Goal: Complete application form

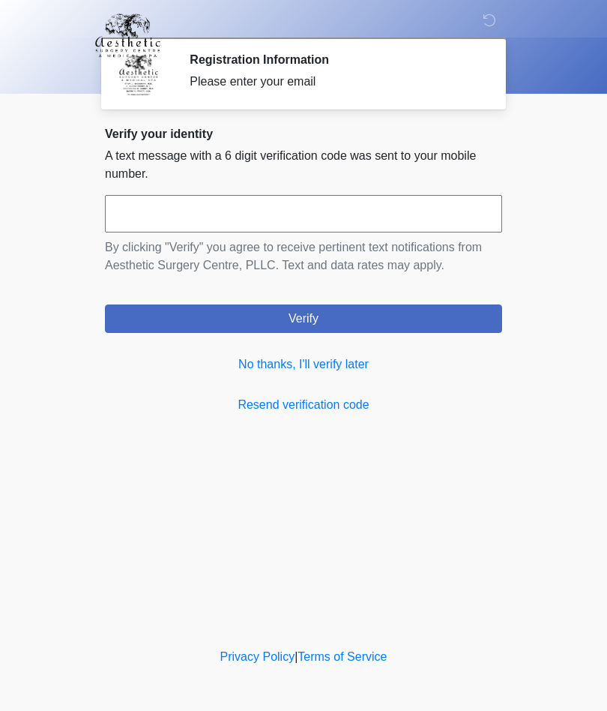
click at [359, 369] on link "No thanks, I'll verify later" at bounding box center [303, 364] width 397 height 18
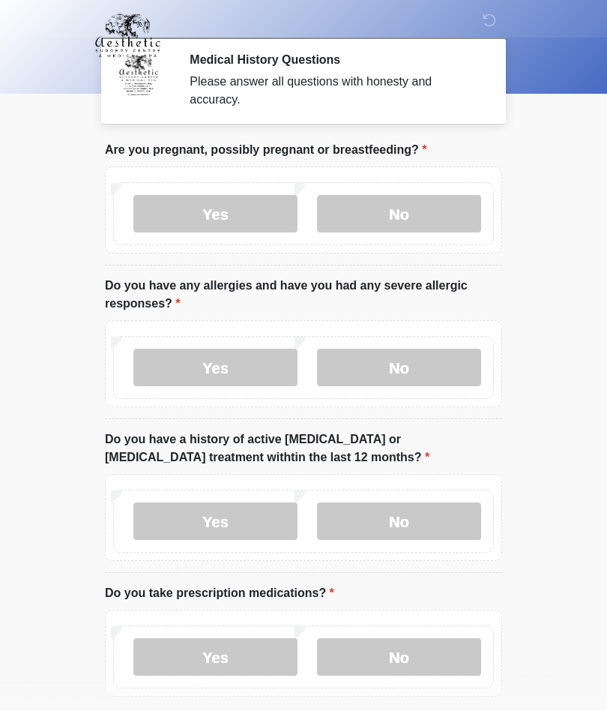
click at [445, 218] on label "No" at bounding box center [399, 213] width 164 height 37
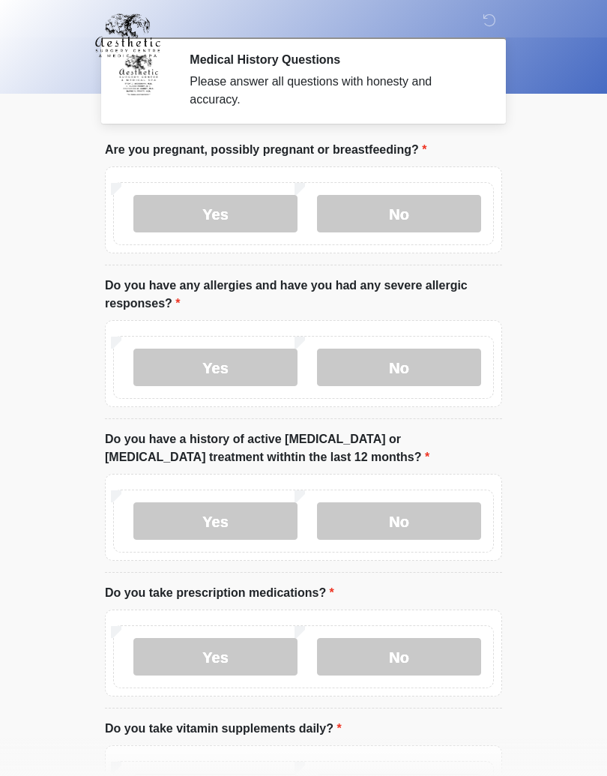
click at [463, 367] on label "No" at bounding box center [399, 367] width 164 height 37
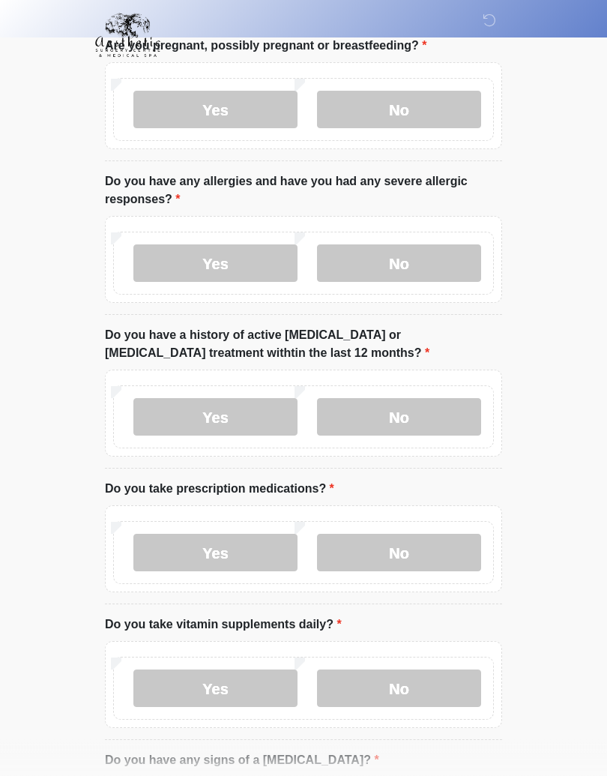
scroll to position [108, 0]
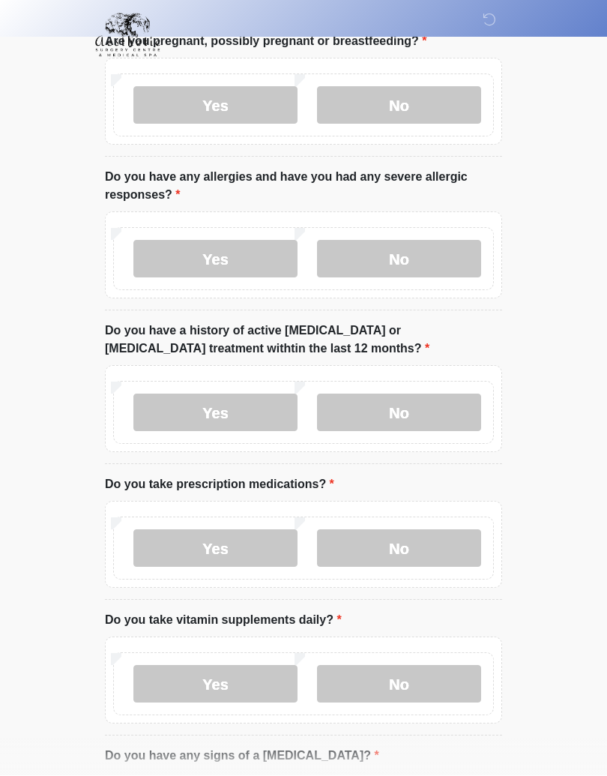
click at [454, 415] on label "No" at bounding box center [399, 412] width 164 height 37
click at [461, 547] on label "No" at bounding box center [399, 547] width 164 height 37
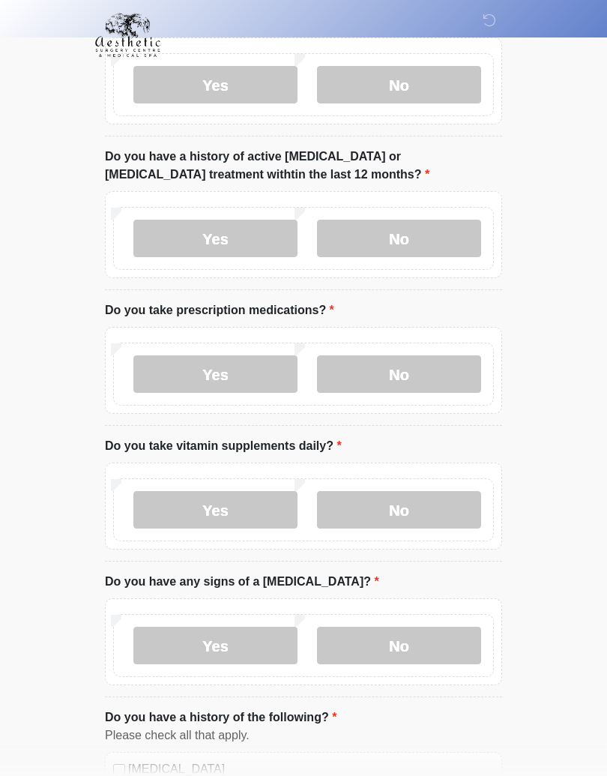
scroll to position [289, 0]
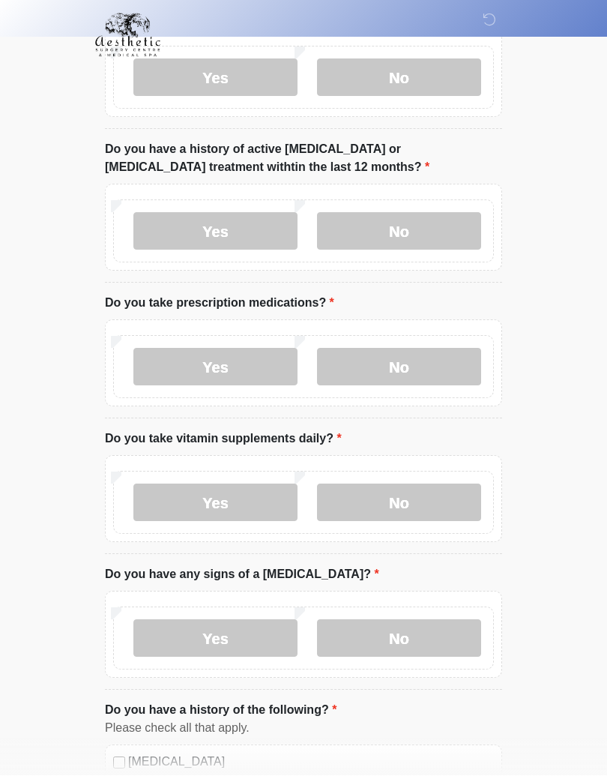
click at [471, 510] on label "No" at bounding box center [399, 502] width 164 height 37
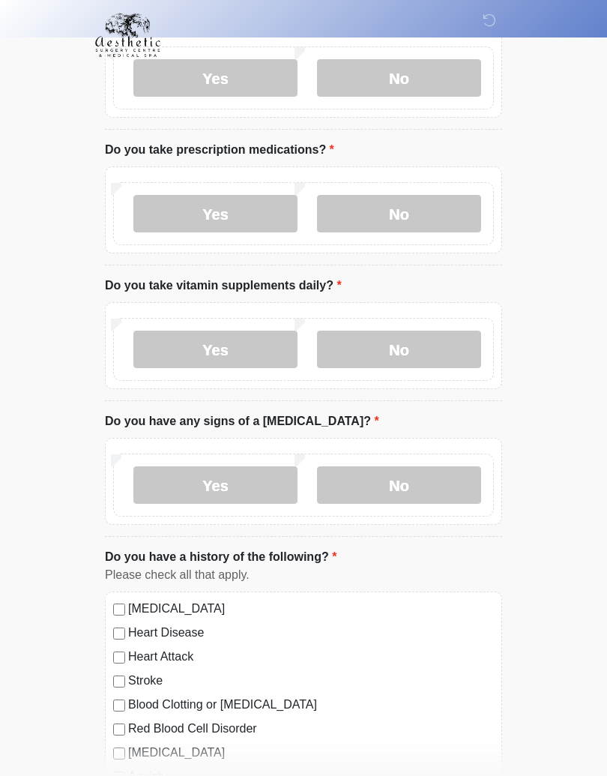
scroll to position [446, 0]
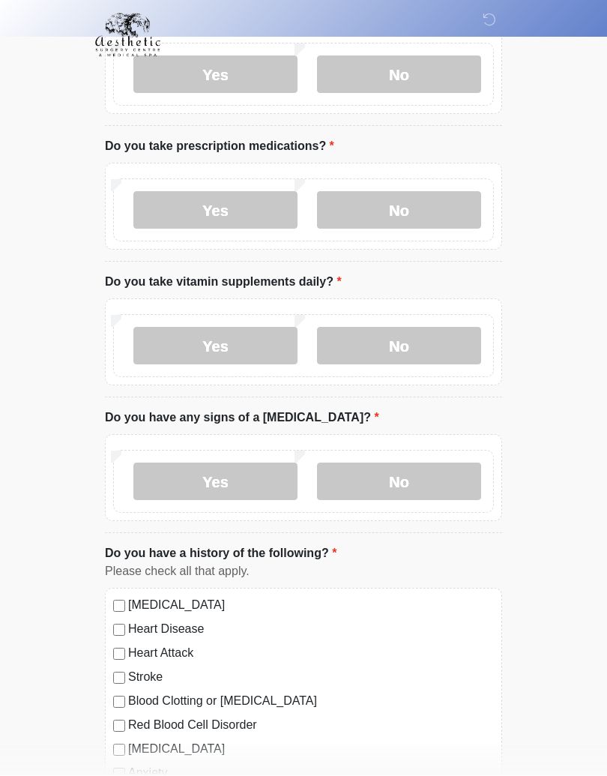
click at [478, 482] on label "No" at bounding box center [399, 481] width 164 height 37
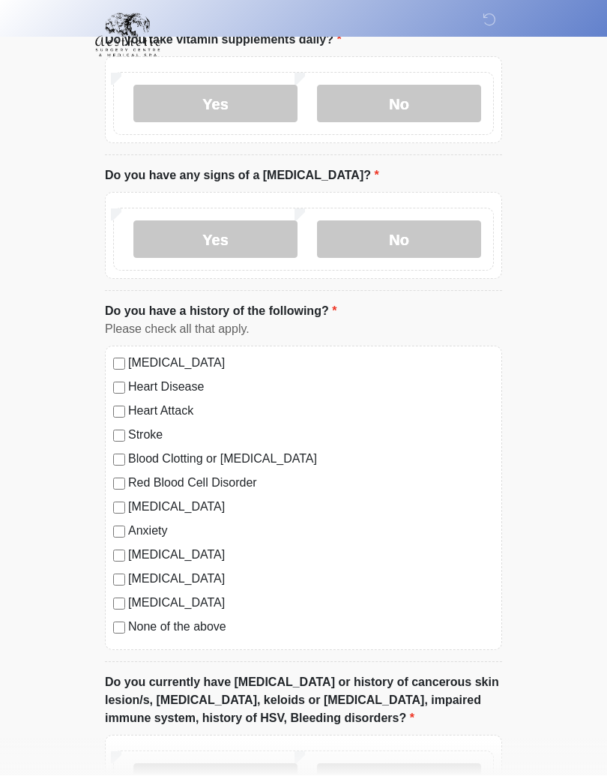
scroll to position [690, 0]
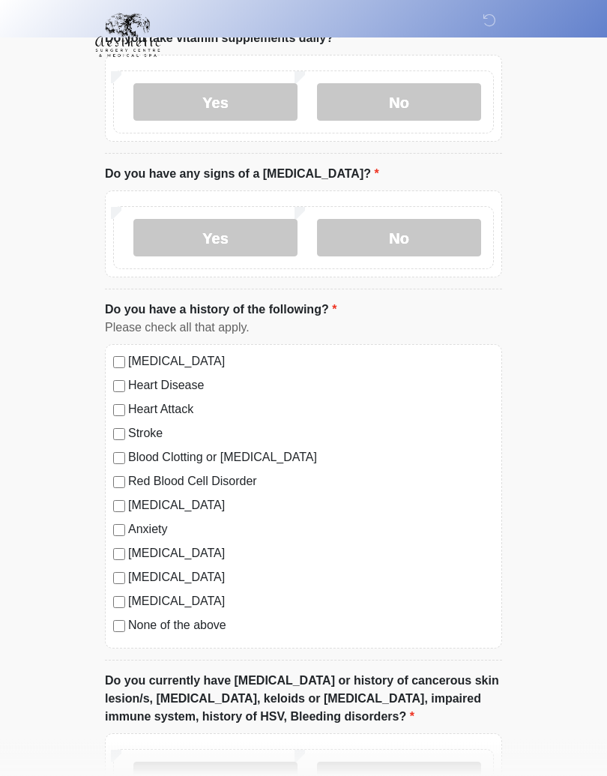
click at [103, 625] on div "This is the beginning of your virtual Good Faith Exam . ﻿﻿﻿﻿﻿﻿﻿﻿ This step is n…" at bounding box center [304, 316] width 420 height 1730
click at [109, 627] on div "High Blood Pressure Heart Disease Heart Attack Stroke Blood Clotting or Bleedin…" at bounding box center [303, 497] width 397 height 304
click at [107, 633] on div "High Blood Pressure Heart Disease Heart Attack Stroke Blood Clotting or Bleedin…" at bounding box center [303, 497] width 397 height 304
click at [506, 595] on div "This is the beginning of your virtual Good Faith Exam . ﻿﻿﻿﻿﻿﻿﻿﻿ This step is n…" at bounding box center [304, 316] width 420 height 1730
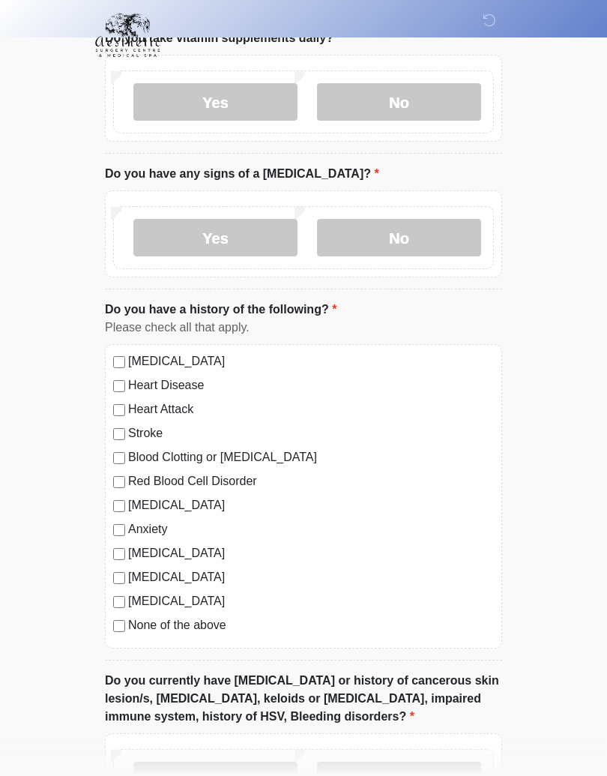
click at [100, 626] on div "This is the beginning of your virtual Good Faith Exam . ﻿﻿﻿﻿﻿﻿﻿﻿ This step is n…" at bounding box center [304, 316] width 420 height 1730
click at [103, 625] on div "This is the beginning of your virtual Good Faith Exam . ﻿﻿﻿﻿﻿﻿﻿﻿ This step is n…" at bounding box center [304, 316] width 420 height 1730
click at [130, 617] on label "None of the above" at bounding box center [311, 626] width 366 height 18
click at [130, 621] on label "None of the above" at bounding box center [311, 626] width 366 height 18
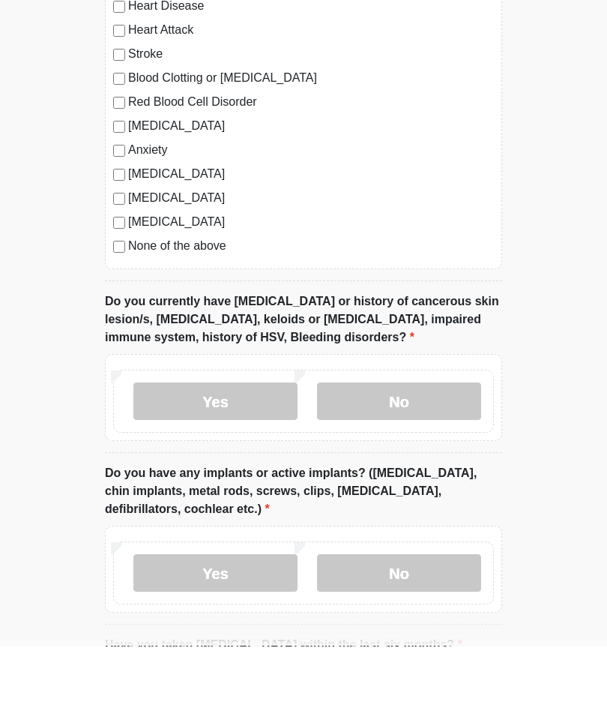
scroll to position [1070, 0]
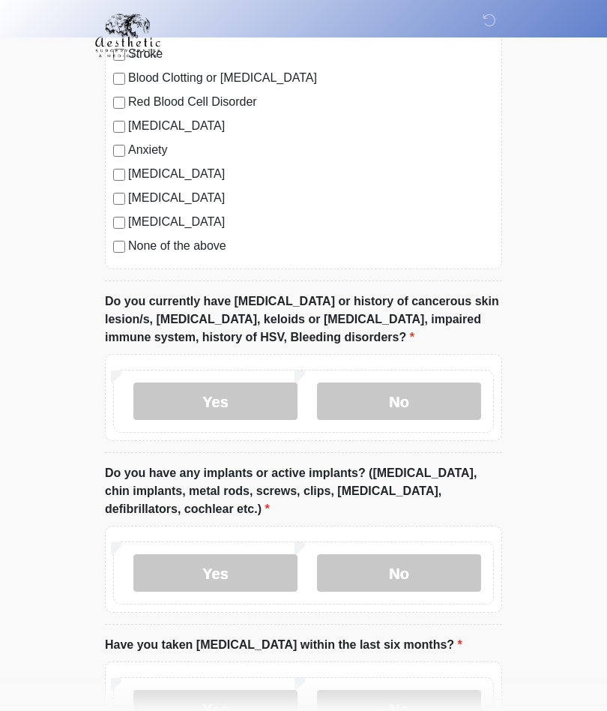
click at [425, 394] on label "No" at bounding box center [399, 400] width 164 height 37
click at [421, 585] on label "No" at bounding box center [399, 572] width 164 height 37
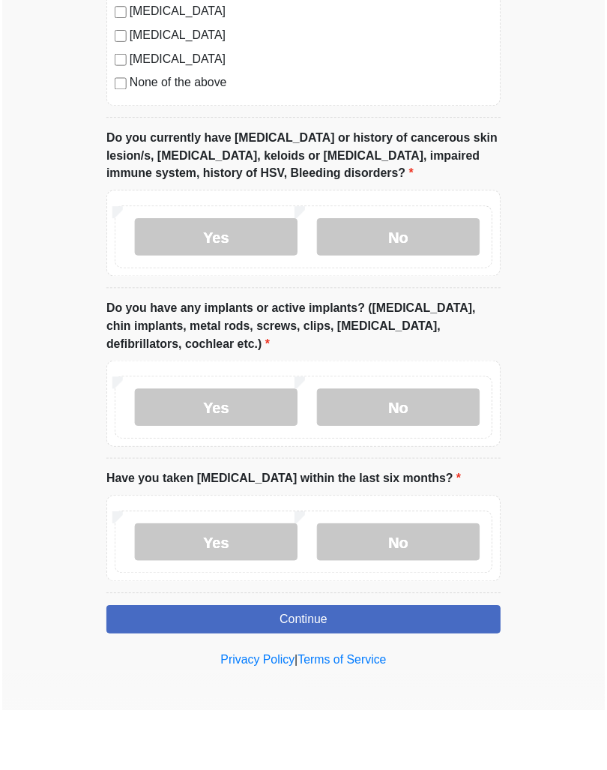
scroll to position [1178, 0]
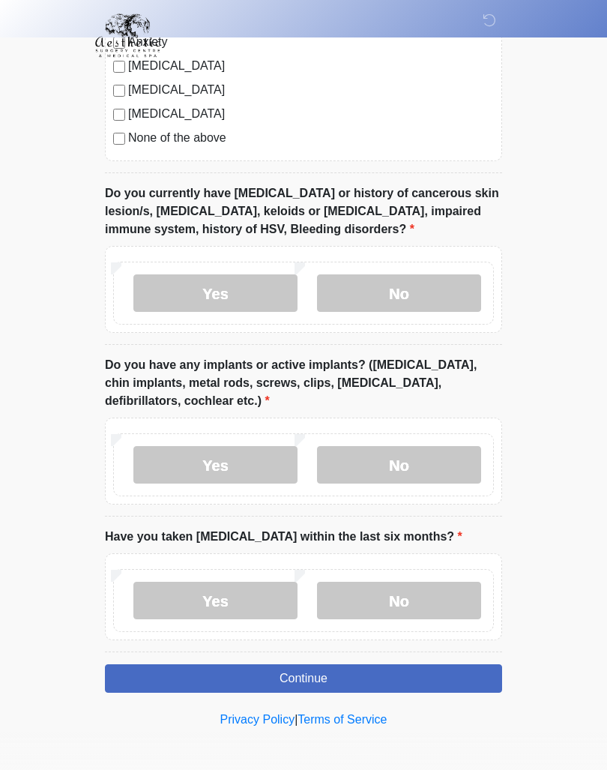
click at [424, 602] on label "No" at bounding box center [399, 600] width 164 height 37
click at [423, 664] on button "Continue" at bounding box center [303, 678] width 397 height 28
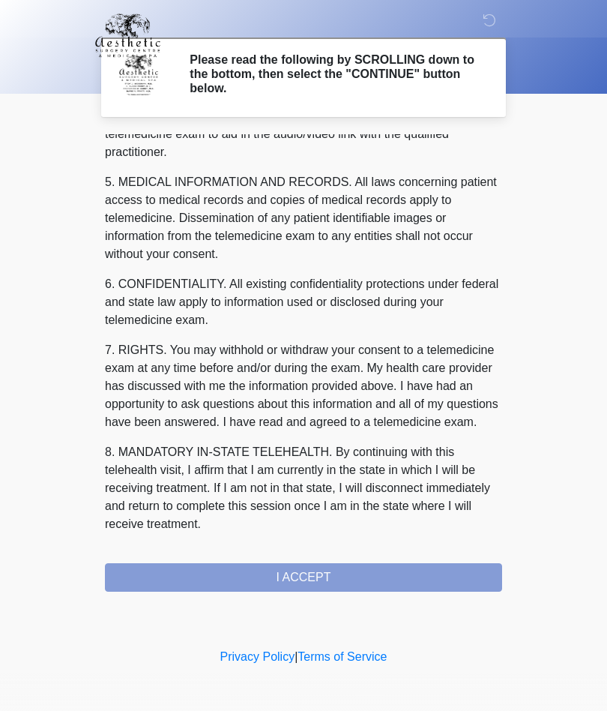
scroll to position [477, 0]
click at [403, 575] on button "I ACCEPT" at bounding box center [303, 577] width 397 height 28
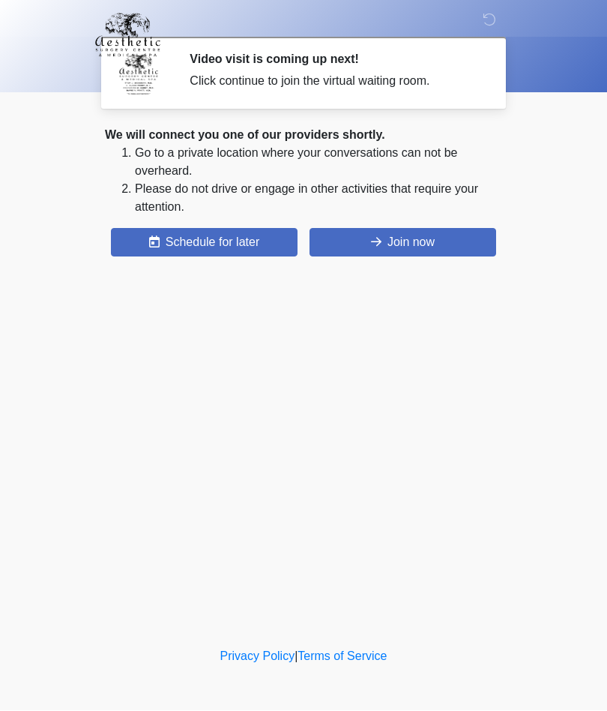
click at [452, 247] on button "Join now" at bounding box center [403, 243] width 187 height 28
